Goal: Task Accomplishment & Management: Manage account settings

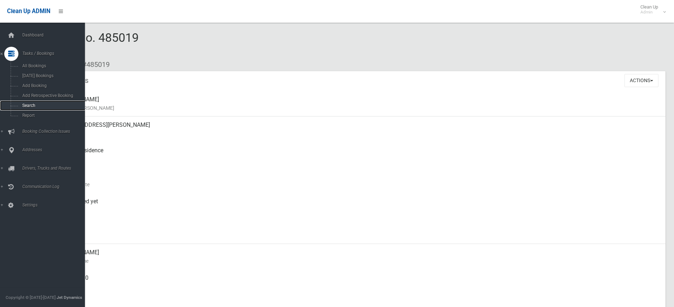
click at [26, 105] on span "Search" at bounding box center [52, 105] width 64 height 5
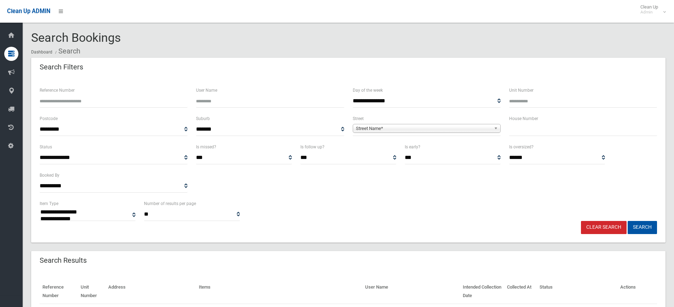
select select
click at [527, 136] on div "House Number" at bounding box center [583, 128] width 156 height 28
click at [541, 135] on input "text" at bounding box center [583, 129] width 148 height 13
type input "**"
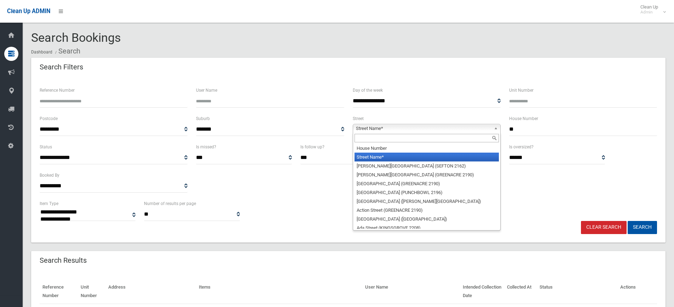
click at [495, 127] on b at bounding box center [497, 128] width 6 height 8
click at [462, 135] on input "text" at bounding box center [427, 138] width 144 height 8
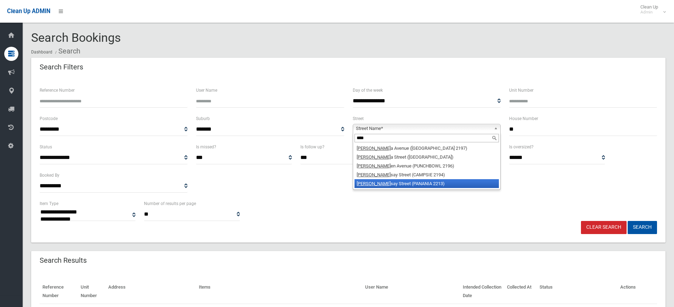
type input "****"
click at [411, 182] on li "Lind say Street (PANANIA 2213)" at bounding box center [427, 183] width 144 height 9
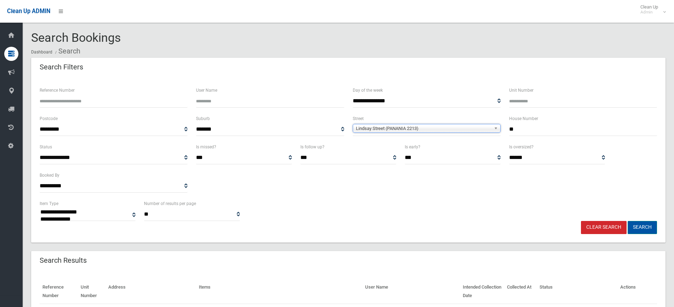
click at [645, 224] on button "Search" at bounding box center [642, 227] width 29 height 13
select select
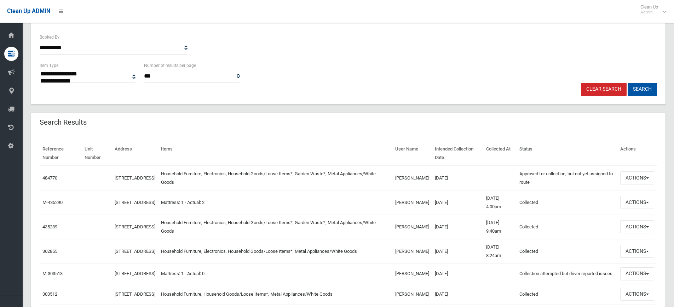
scroll to position [142, 0]
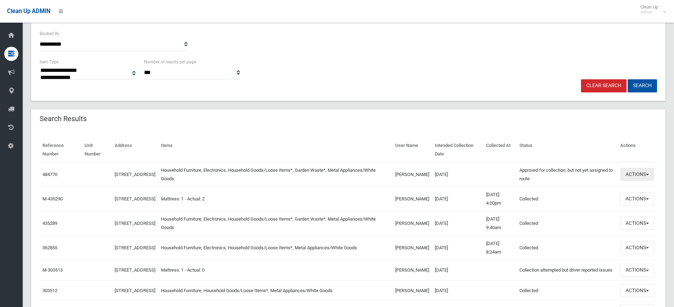
click at [652, 173] on button "Actions" at bounding box center [638, 174] width 34 height 13
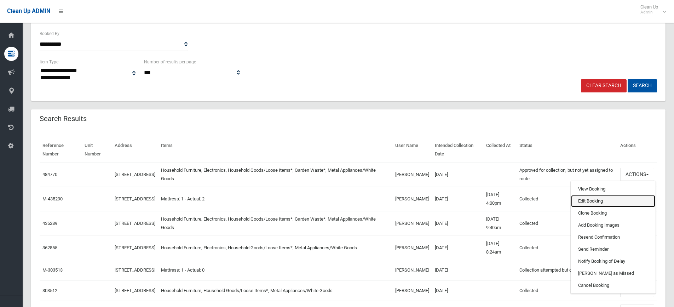
click at [607, 201] on link "Edit Booking" at bounding box center [613, 201] width 84 height 12
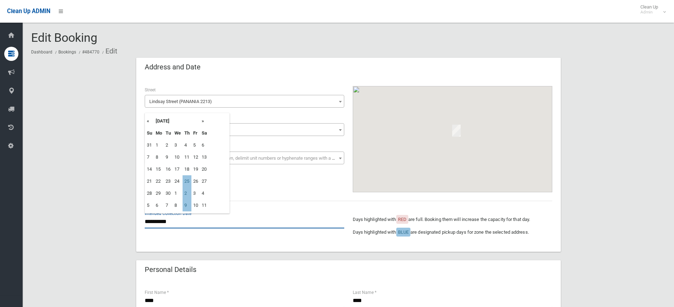
click at [165, 223] on input "**********" at bounding box center [245, 221] width 200 height 13
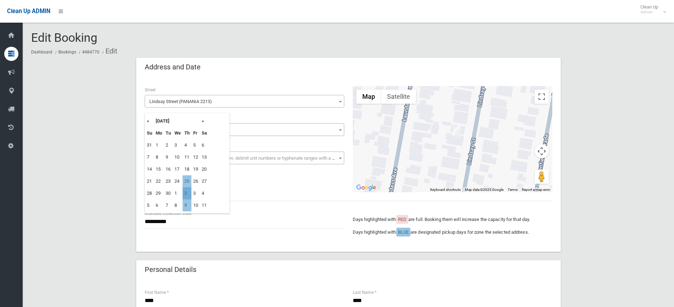
click at [186, 194] on td "2" at bounding box center [187, 193] width 9 height 12
type input "**********"
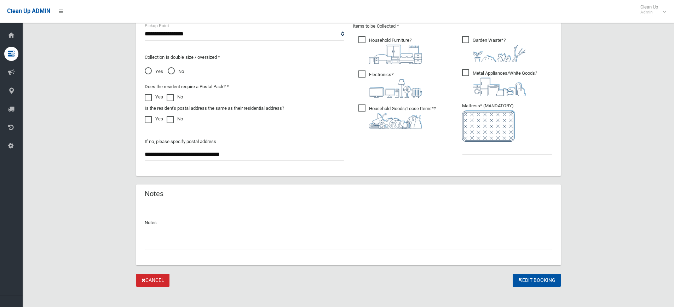
scroll to position [394, 0]
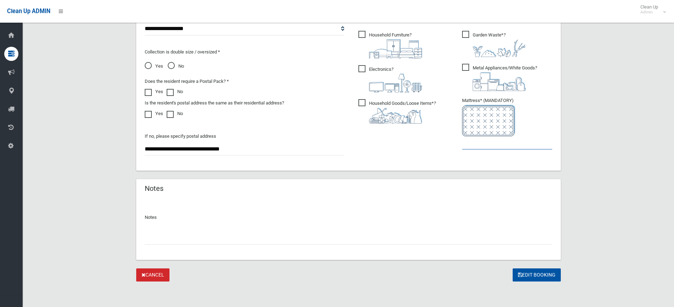
click at [478, 143] on input "text" at bounding box center [507, 142] width 90 height 13
type input "*"
click at [539, 275] on button "Edit Booking" at bounding box center [537, 274] width 48 height 13
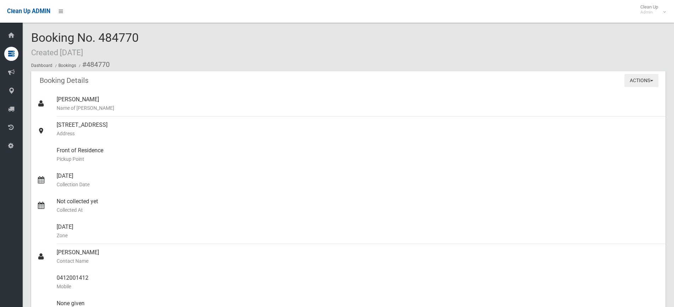
click at [650, 79] on button "Actions" at bounding box center [642, 80] width 34 height 13
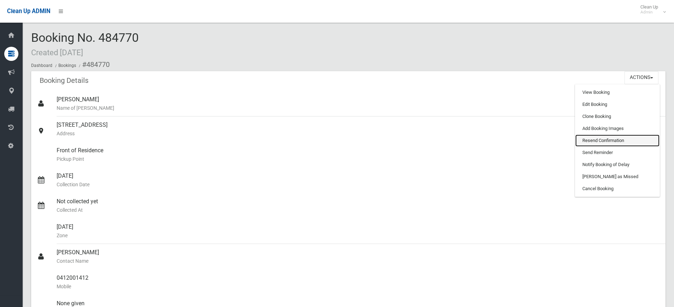
click at [612, 139] on link "Resend Confirmation" at bounding box center [618, 141] width 84 height 12
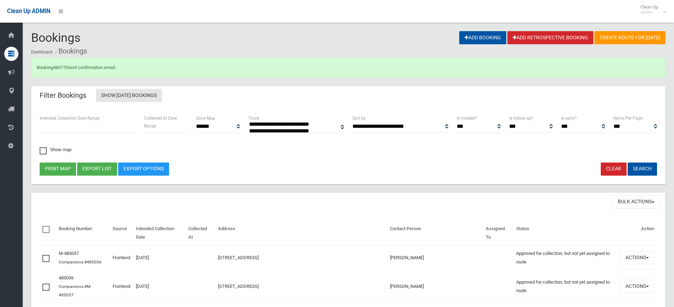
select select
